Goal: Information Seeking & Learning: Learn about a topic

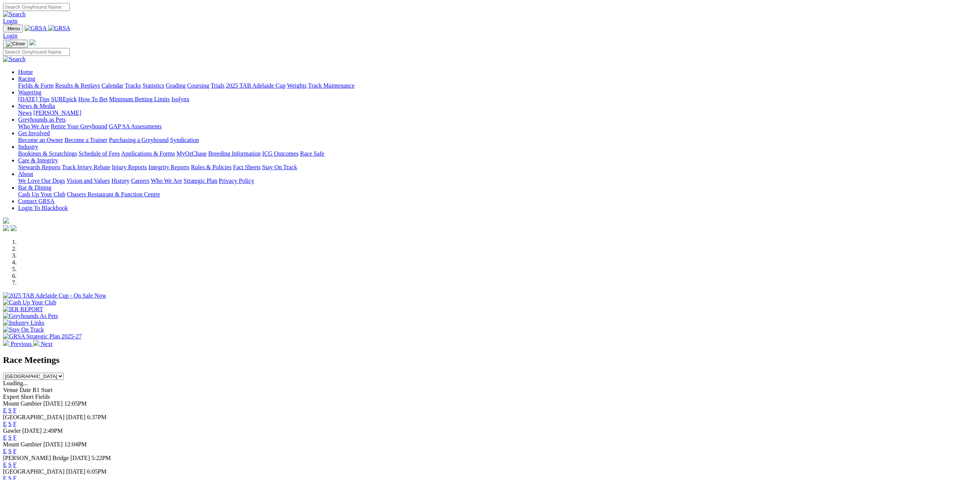
scroll to position [113, 0]
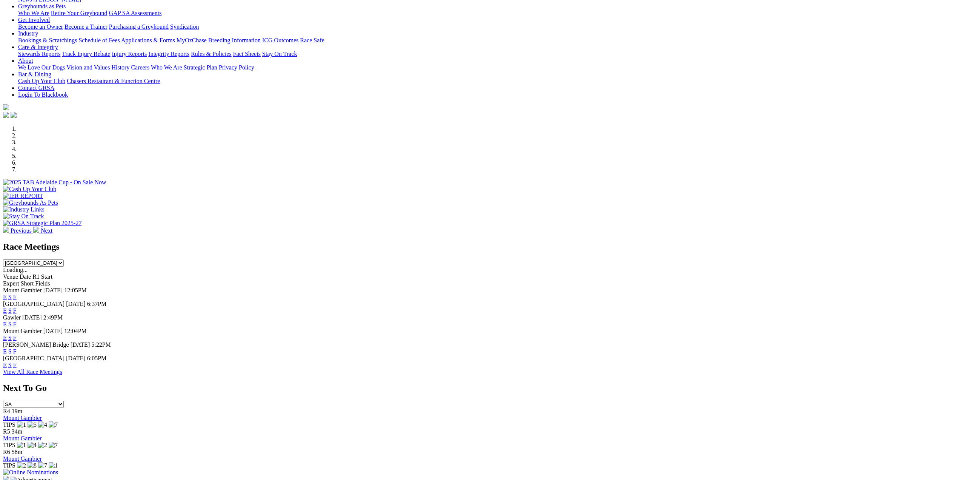
click at [17, 367] on link "F" at bounding box center [14, 364] width 3 height 6
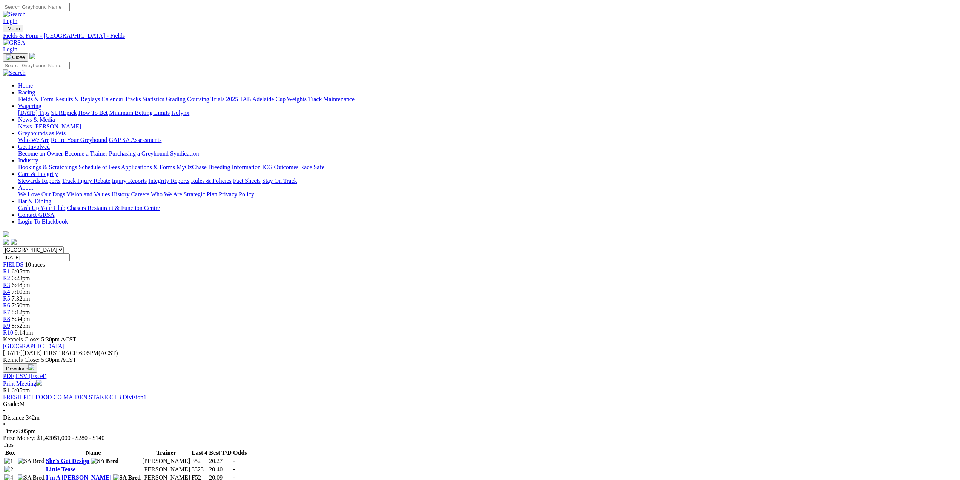
click at [10, 268] on span "R1" at bounding box center [6, 271] width 7 height 6
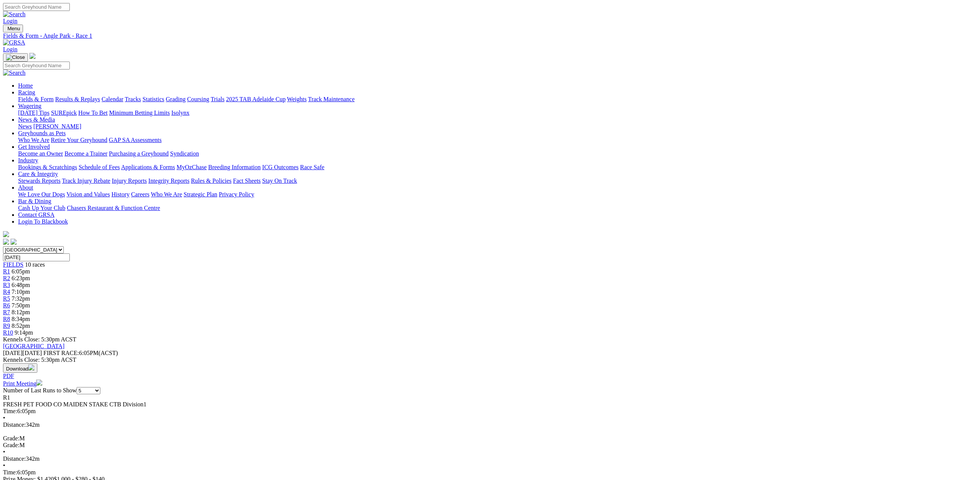
click at [355, 275] on div "R2 6:23pm" at bounding box center [480, 278] width 954 height 7
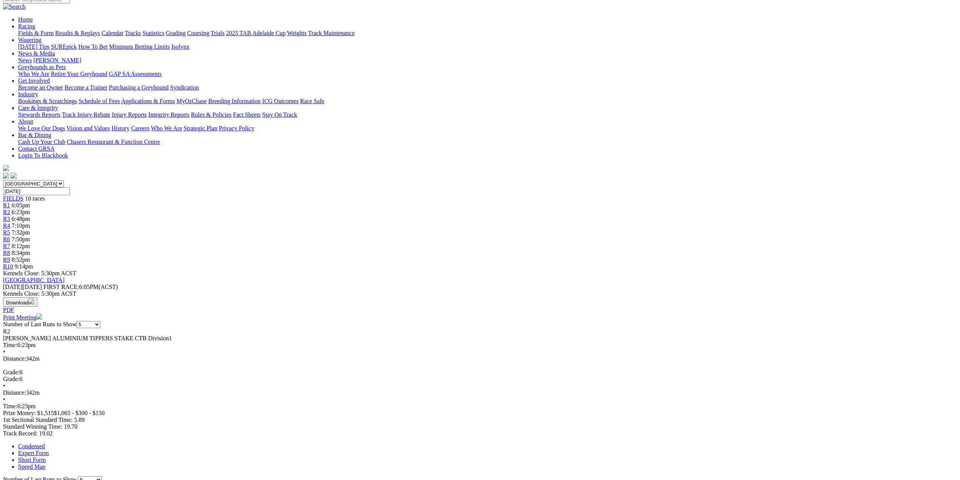
scroll to position [38, 0]
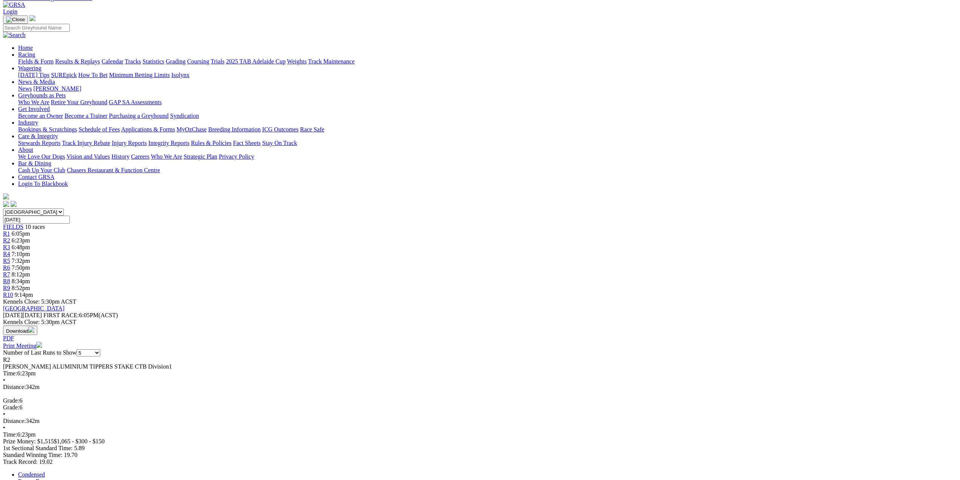
click at [10, 244] on span "R3" at bounding box center [6, 247] width 7 height 6
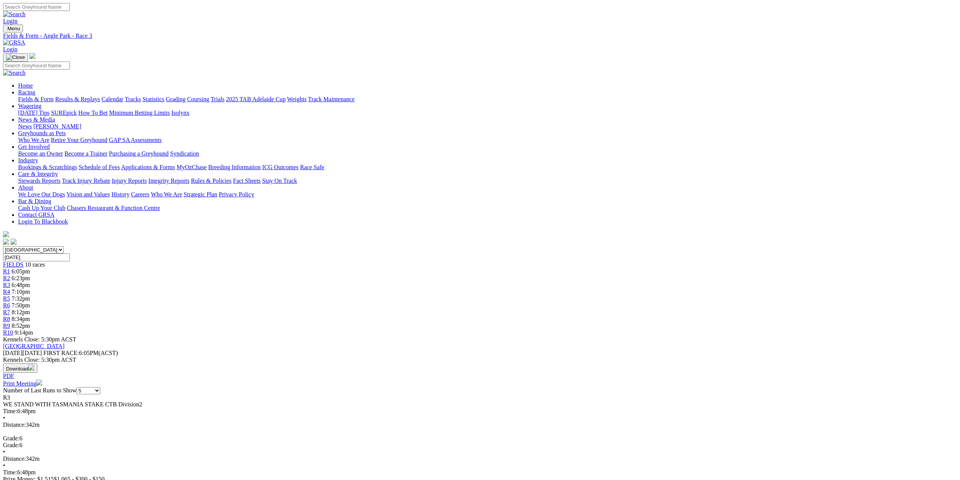
click at [10, 288] on span "R4" at bounding box center [6, 291] width 7 height 6
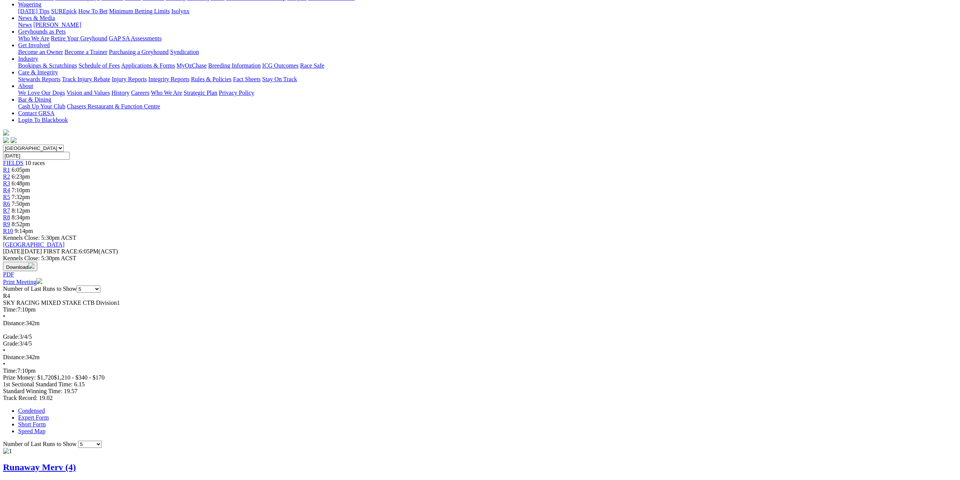
scroll to position [38, 0]
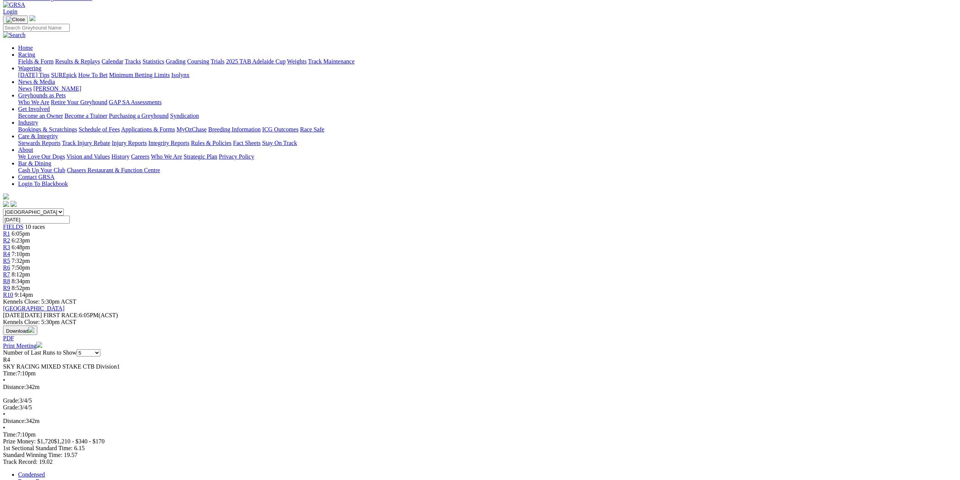
click at [10, 257] on span "R5" at bounding box center [6, 260] width 7 height 6
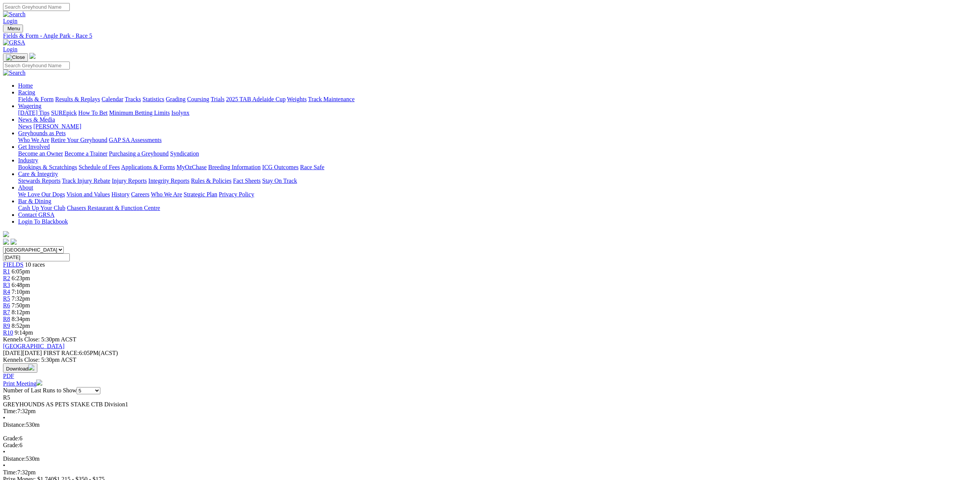
click at [10, 302] on span "R6" at bounding box center [6, 305] width 7 height 6
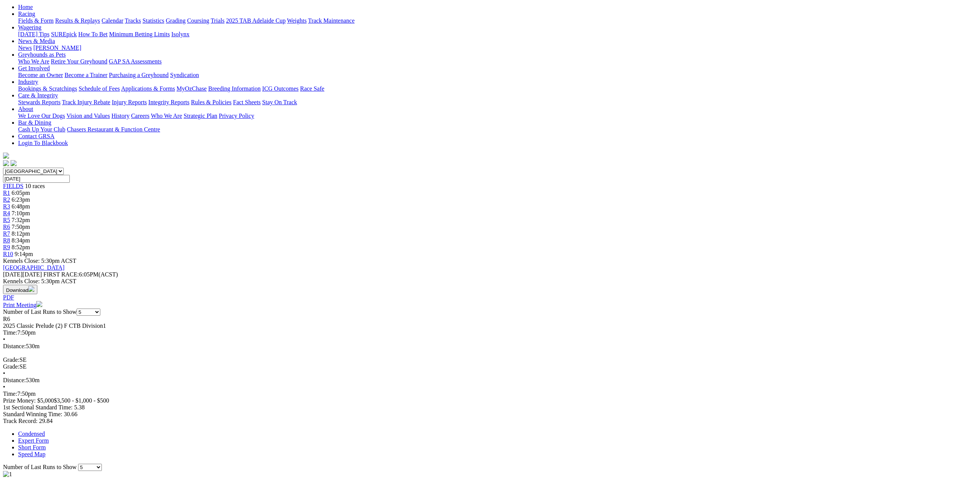
scroll to position [38, 0]
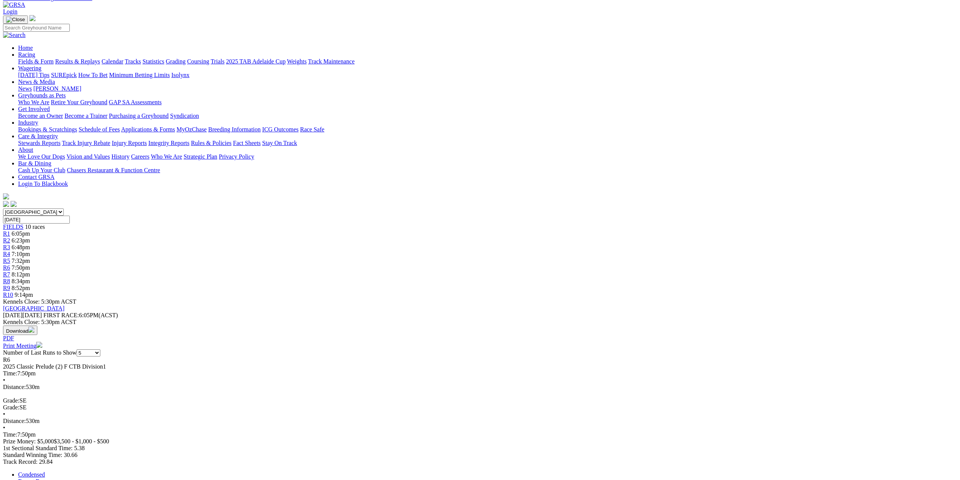
click at [10, 271] on span "R7" at bounding box center [6, 274] width 7 height 6
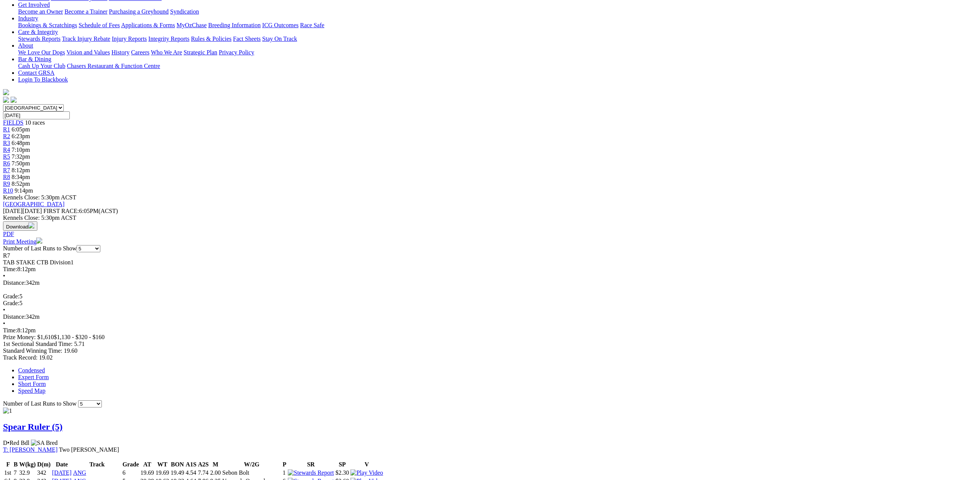
scroll to position [75, 0]
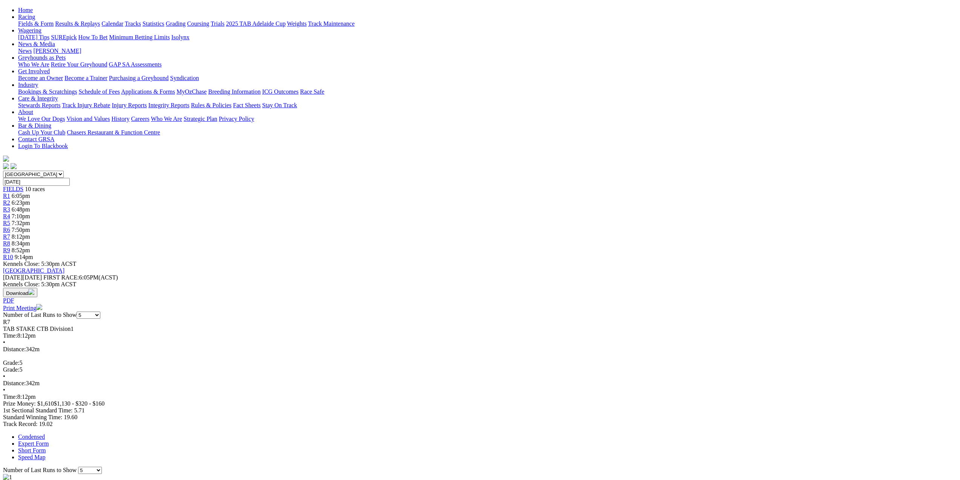
click at [10, 240] on link "R8" at bounding box center [6, 243] width 7 height 6
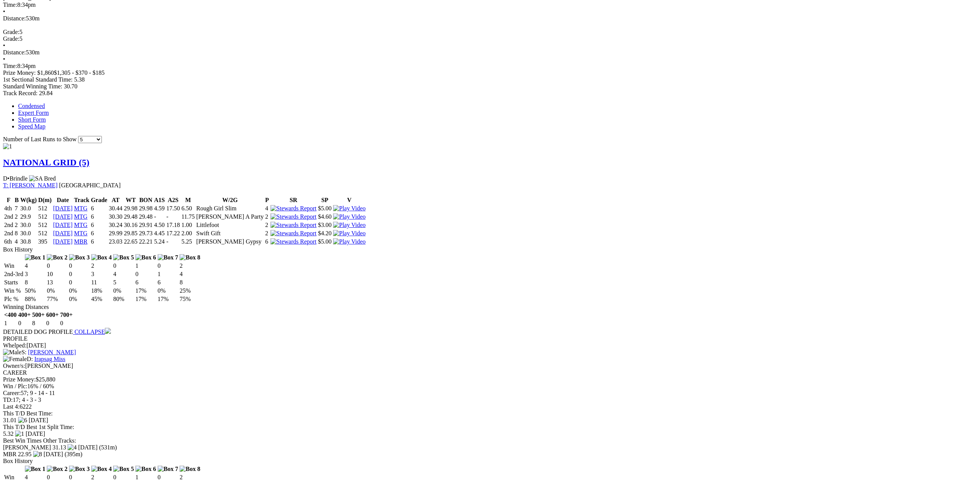
scroll to position [415, 0]
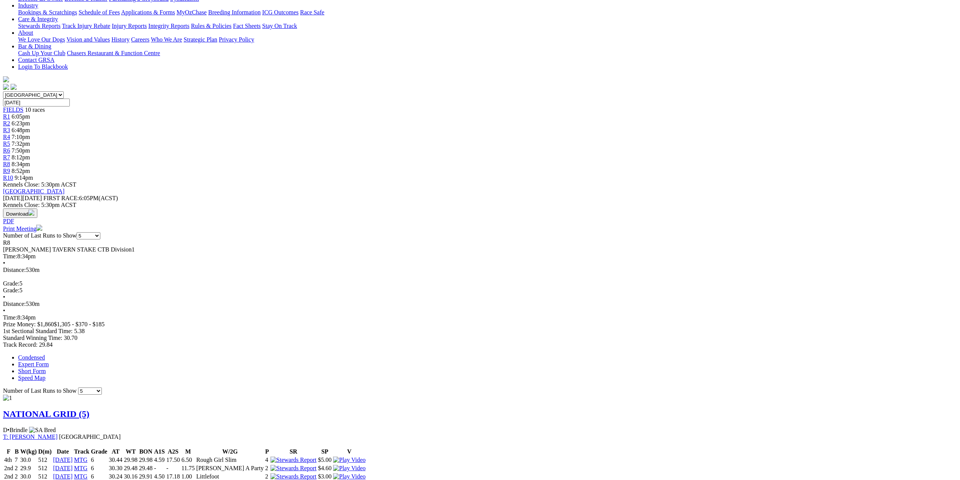
scroll to position [80, 0]
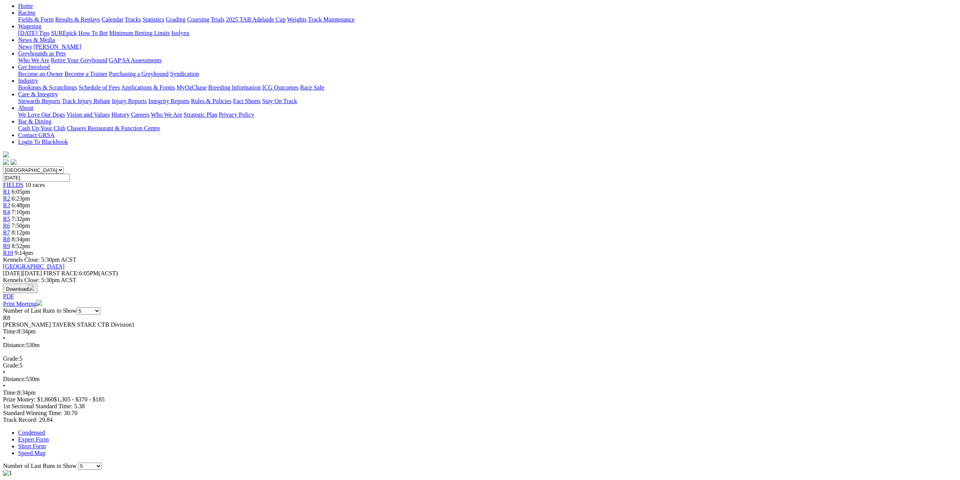
click at [10, 243] on span "R9" at bounding box center [6, 246] width 7 height 6
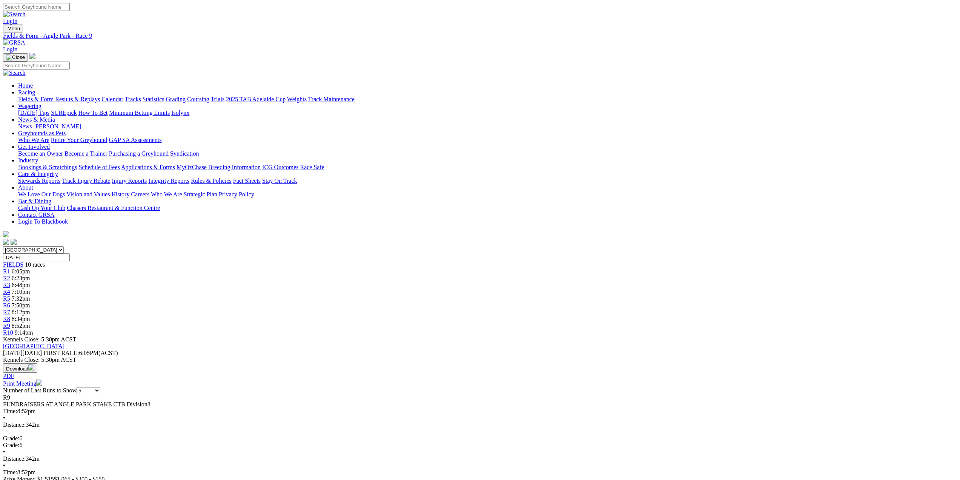
click at [13, 329] on span "R10" at bounding box center [8, 332] width 10 height 6
click at [10, 268] on span "R1" at bounding box center [6, 271] width 7 height 6
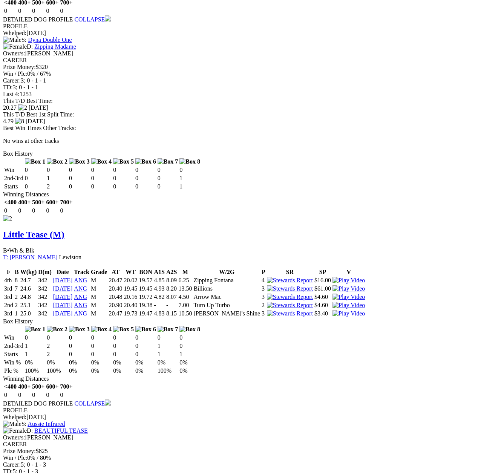
scroll to position [717, 0]
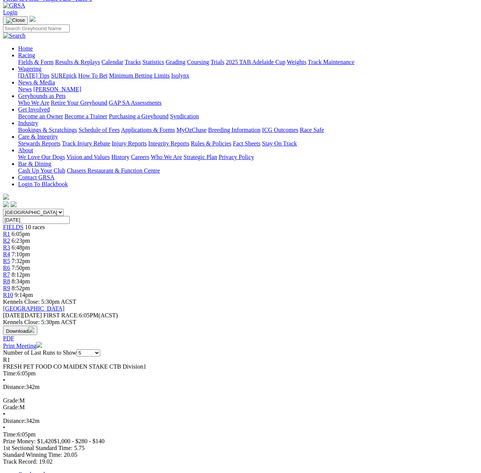
scroll to position [33, 0]
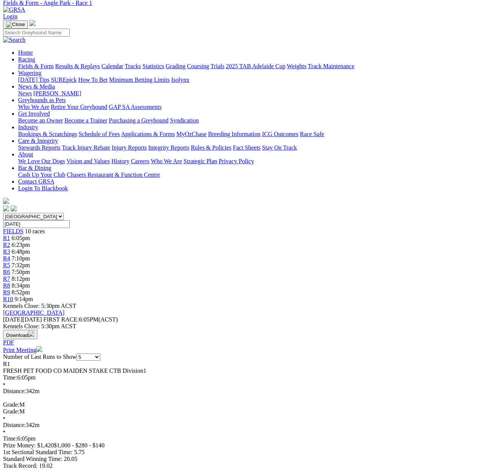
click at [10, 242] on span "R2" at bounding box center [6, 245] width 7 height 6
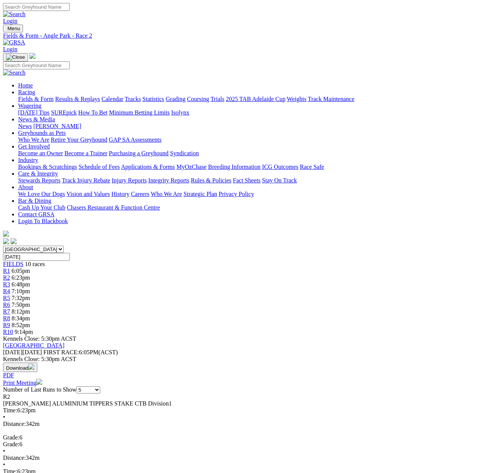
click at [10, 281] on span "R3" at bounding box center [6, 284] width 7 height 6
click at [13, 329] on span "R10" at bounding box center [8, 332] width 10 height 6
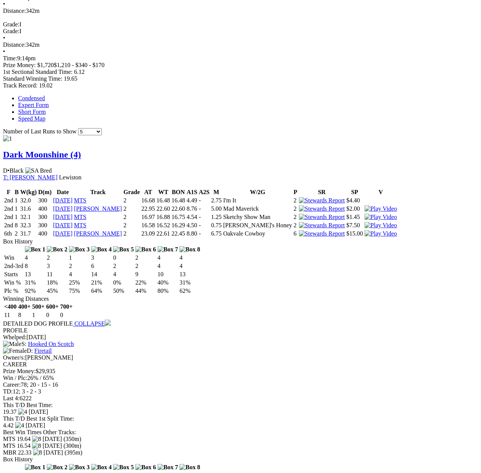
scroll to position [453, 0]
